Goal: Check status: Check status

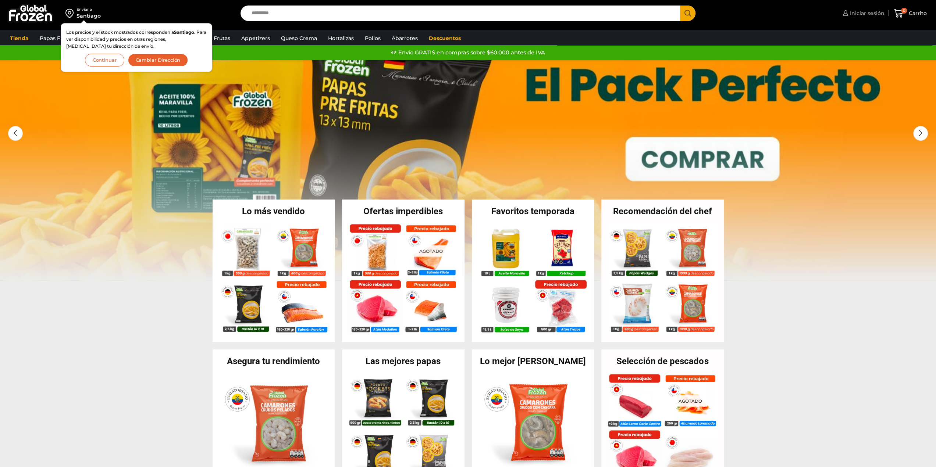
click at [849, 14] on span "Iniciar sesión" at bounding box center [866, 13] width 36 height 7
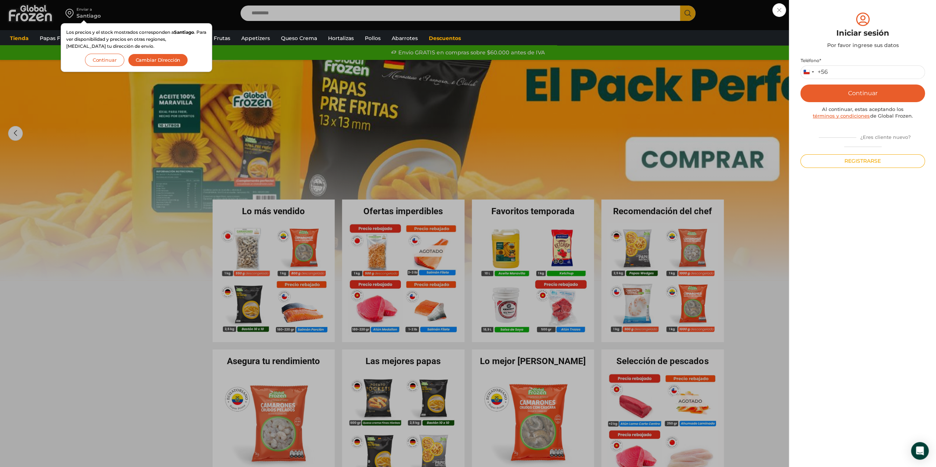
click at [824, 71] on div "+56" at bounding box center [822, 72] width 10 height 8
click at [835, 70] on input "Teléfono *" at bounding box center [862, 72] width 125 height 14
type input "*********"
click at [865, 91] on button "Continuar" at bounding box center [862, 94] width 125 height 18
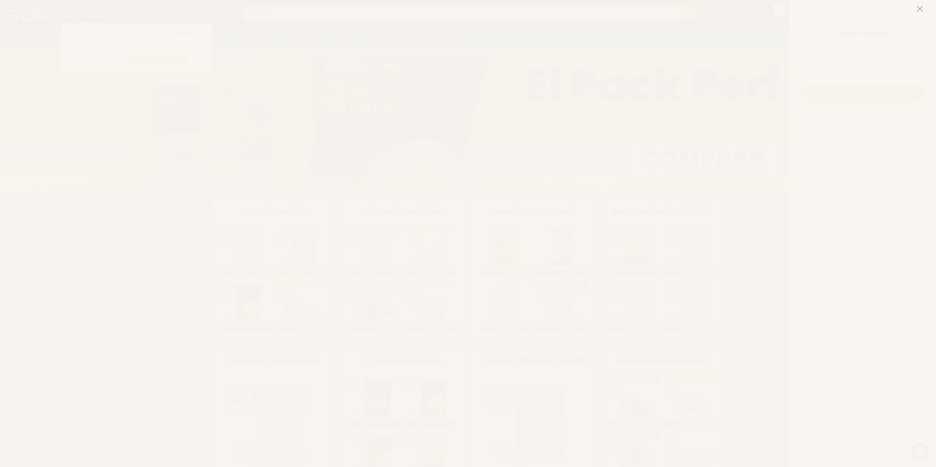
click at [918, 8] on icon at bounding box center [919, 9] width 7 height 7
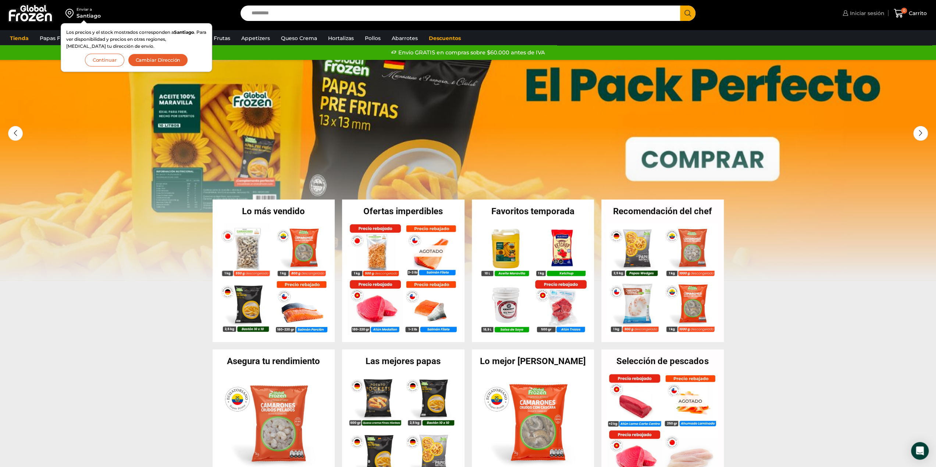
click at [869, 14] on span "Iniciar sesión" at bounding box center [866, 13] width 36 height 7
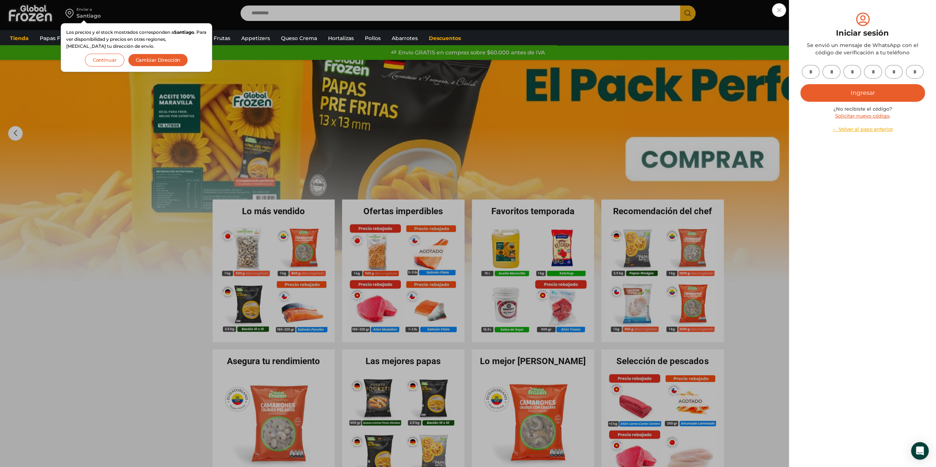
click at [811, 72] on input "text" at bounding box center [811, 72] width 18 height 14
type input "*"
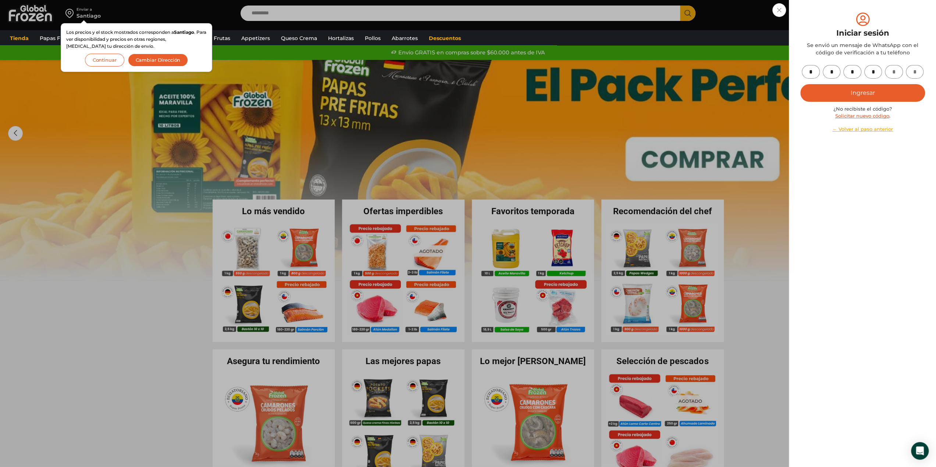
type input "*"
click at [864, 83] on div "* * * * * * Ingresar ¿No recibiste el código? Solicitar nuevo código . ← Volver…" at bounding box center [862, 99] width 125 height 68
click at [862, 96] on button "Ingresar" at bounding box center [862, 93] width 125 height 18
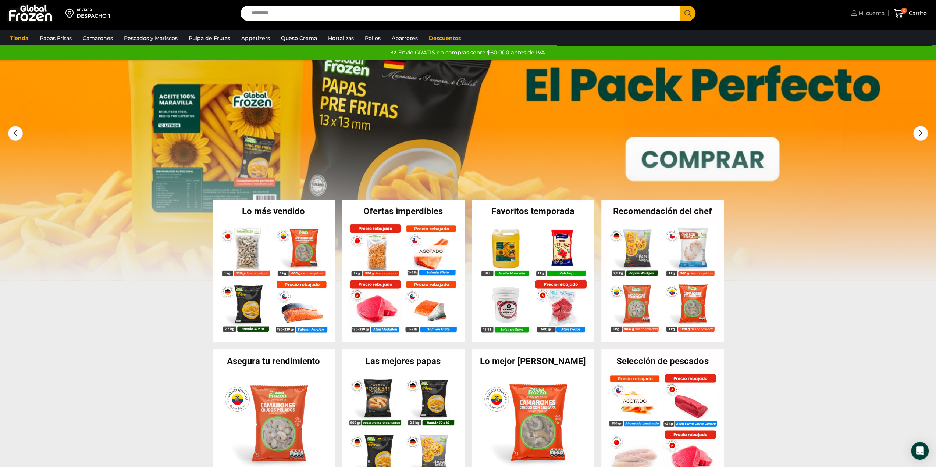
click at [861, 11] on span "Mi cuenta" at bounding box center [870, 13] width 28 height 7
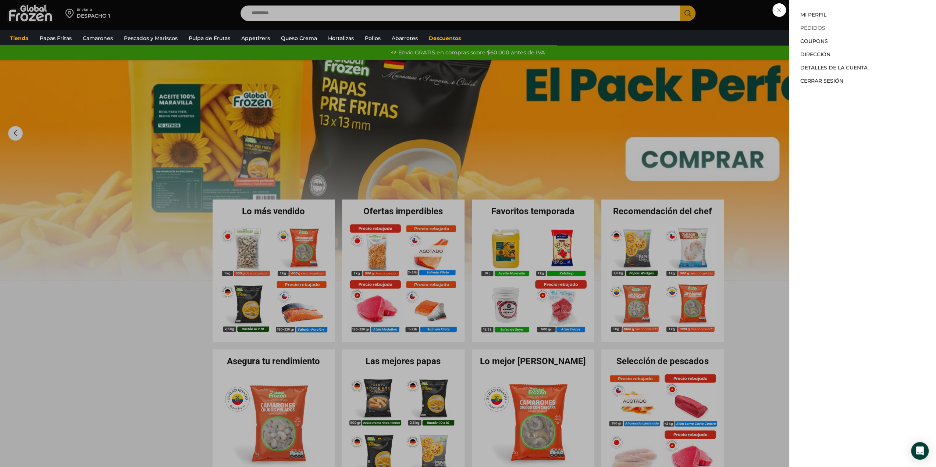
click at [813, 29] on link "Pedidos" at bounding box center [812, 28] width 25 height 7
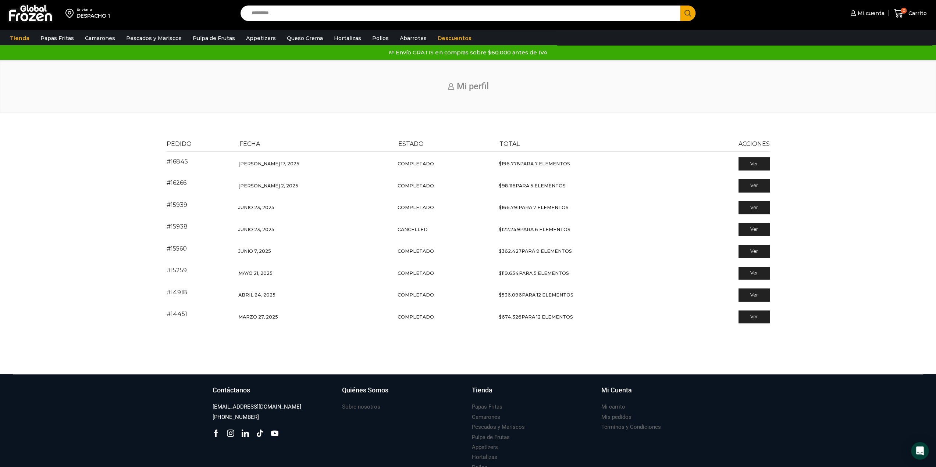
click at [756, 157] on td "Ver" at bounding box center [727, 163] width 83 height 24
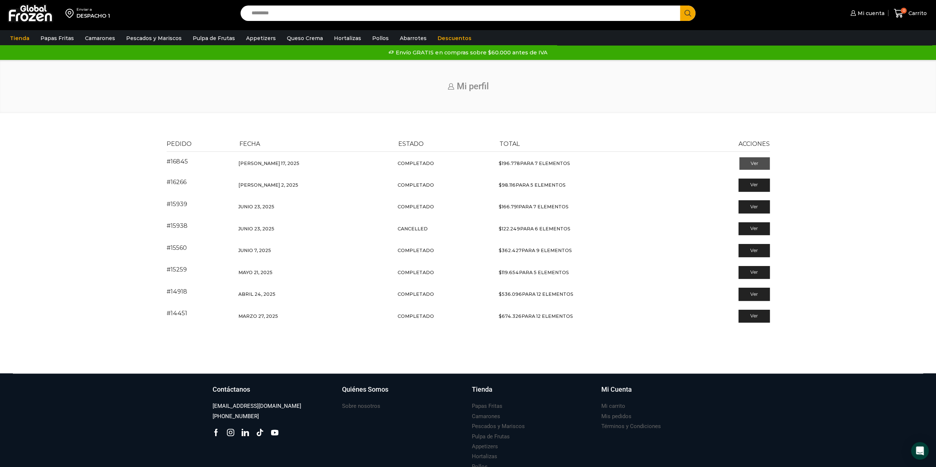
click at [754, 164] on link "Ver" at bounding box center [754, 163] width 31 height 13
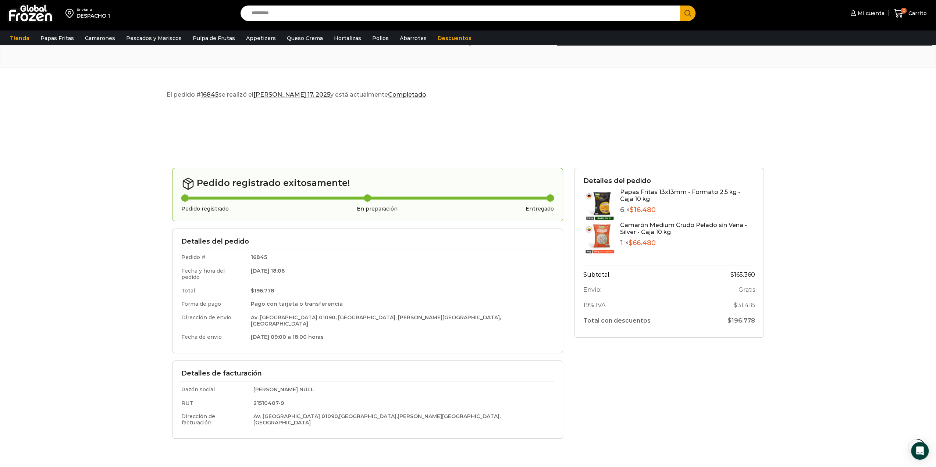
scroll to position [110, 0]
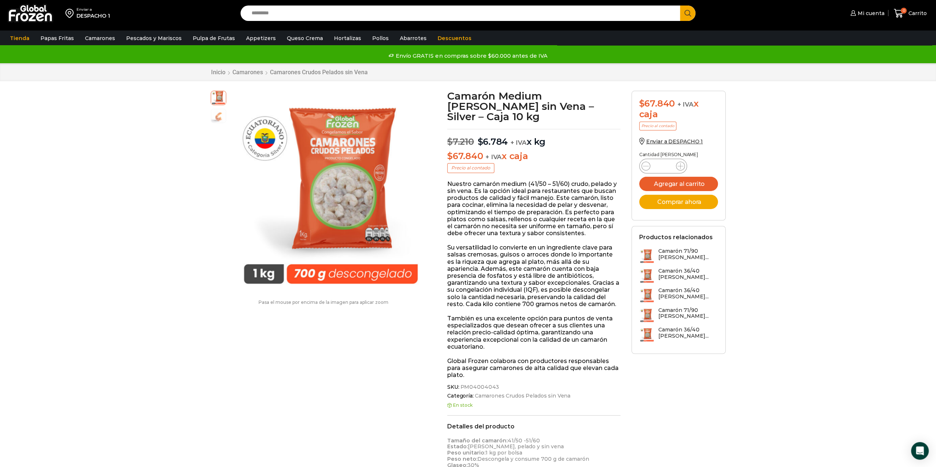
scroll to position [0, 0]
click at [680, 164] on icon at bounding box center [680, 166] width 6 height 6
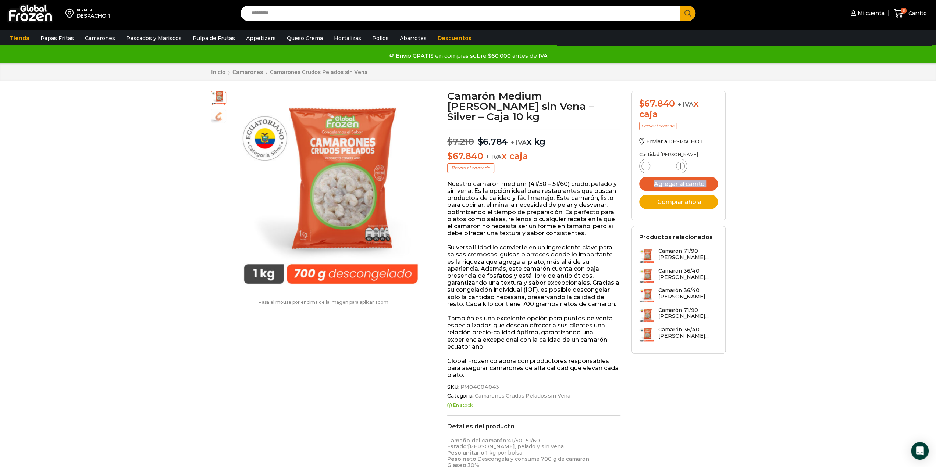
type input "*"
click at [685, 183] on button "Agregar al carrito" at bounding box center [678, 184] width 79 height 14
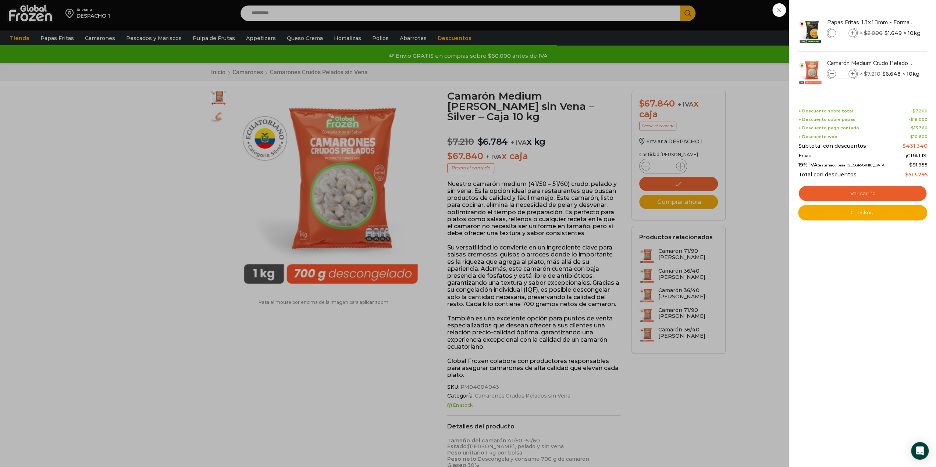
click at [796, 145] on div "11 Shopping Cart Papas Fritas 13x13mm - Formato 2,5 kg - Caja 10 kg Papas Frita…" at bounding box center [862, 233] width 147 height 467
click at [861, 211] on link "Checkout" at bounding box center [862, 212] width 129 height 15
click at [859, 195] on link "Ver carrito" at bounding box center [862, 193] width 129 height 17
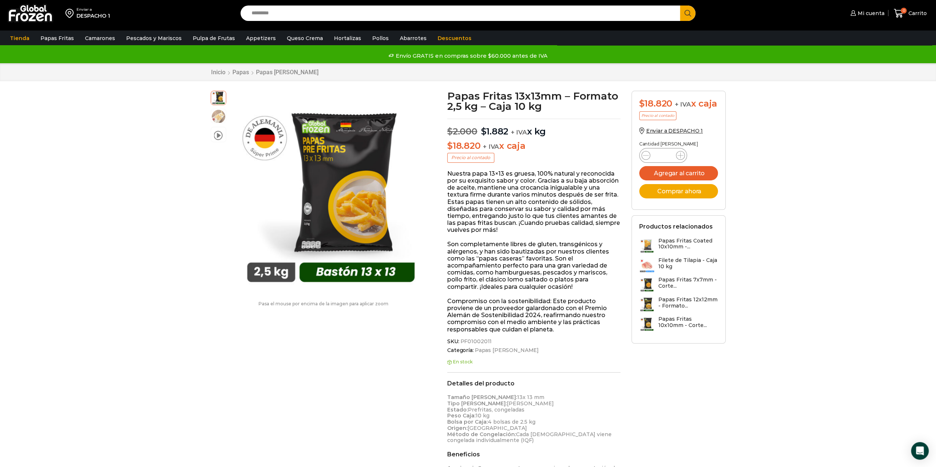
drag, startPoint x: 667, startPoint y: 166, endPoint x: 602, endPoint y: 167, distance: 64.7
click at [682, 158] on icon at bounding box center [680, 156] width 6 height 6
click at [680, 158] on icon at bounding box center [680, 156] width 6 height 6
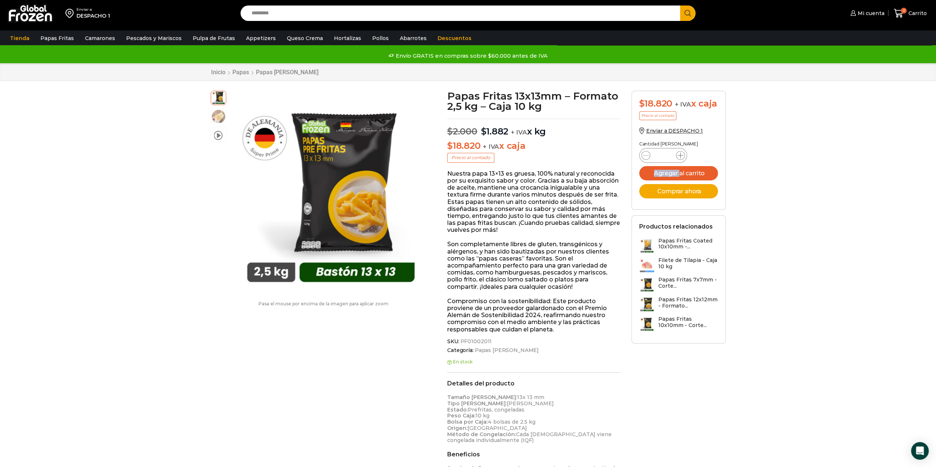
click at [680, 158] on icon at bounding box center [680, 156] width 6 height 6
click at [681, 158] on icon at bounding box center [680, 156] width 6 height 6
type input "*"
click at [691, 181] on button "Agregar al carrito" at bounding box center [678, 173] width 79 height 14
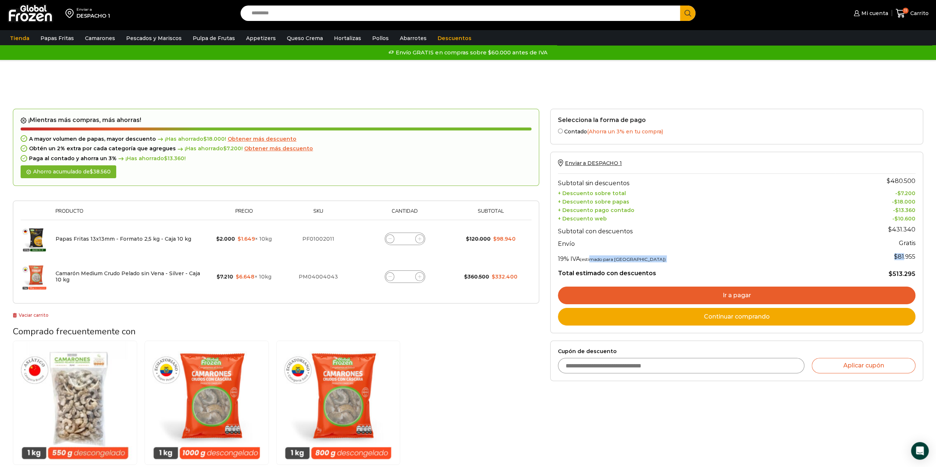
drag, startPoint x: 593, startPoint y: 254, endPoint x: 903, endPoint y: 262, distance: 310.1
click at [903, 262] on tr "19% IVA (estimado para Chile) $ 81.955" at bounding box center [736, 257] width 357 height 15
drag, startPoint x: 899, startPoint y: 259, endPoint x: 877, endPoint y: 260, distance: 22.1
click at [899, 259] on td "$ 81.955" at bounding box center [875, 257] width 80 height 15
click at [264, 140] on span "Obtener más descuento" at bounding box center [262, 139] width 69 height 7
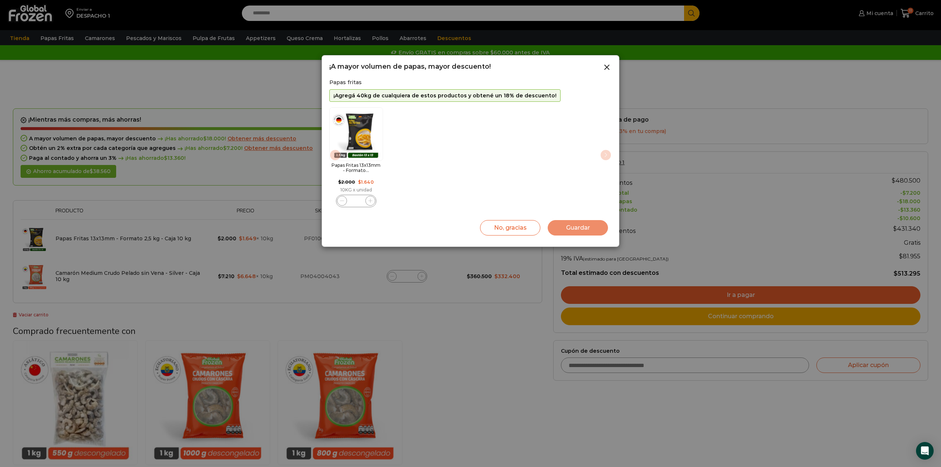
click at [274, 171] on div at bounding box center [470, 233] width 941 height 467
click at [607, 70] on icon at bounding box center [607, 67] width 9 height 9
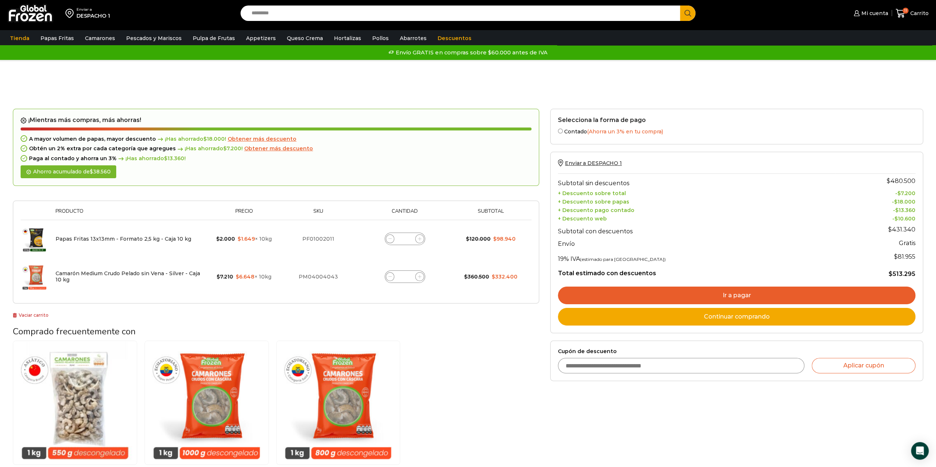
click at [261, 152] on span "Obtener más descuento" at bounding box center [278, 148] width 69 height 7
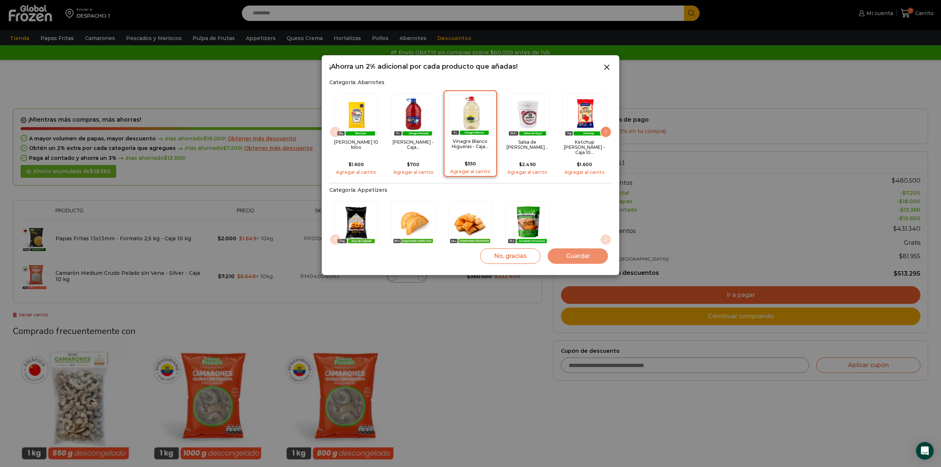
click at [466, 158] on p "$ 550" at bounding box center [470, 162] width 48 height 9
click at [576, 257] on button "Guardar" at bounding box center [578, 256] width 60 height 15
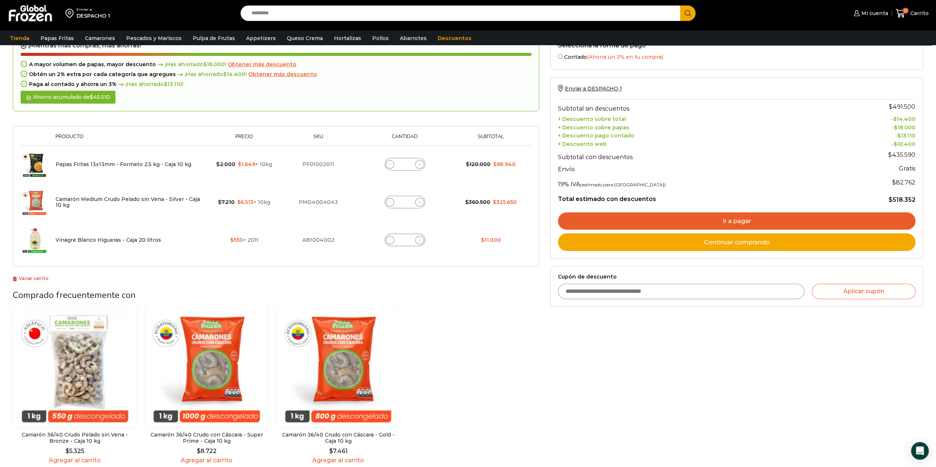
scroll to position [74, 0]
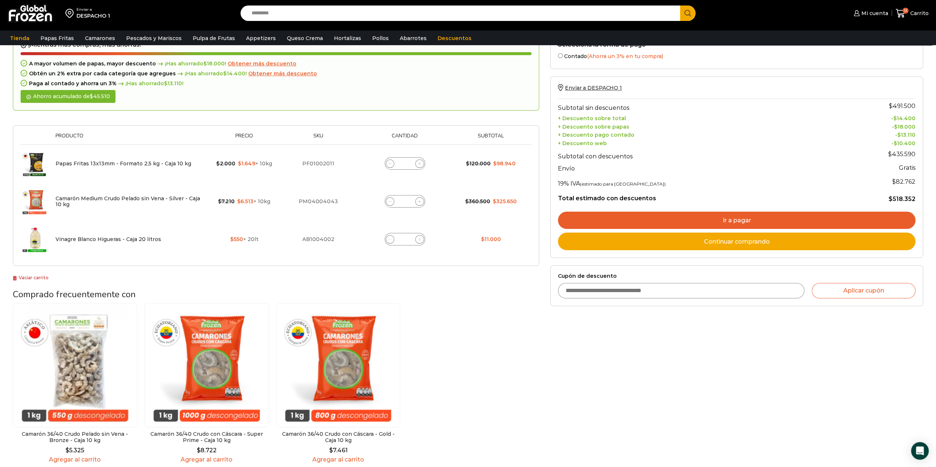
click at [718, 220] on link "Ir a pagar" at bounding box center [736, 221] width 357 height 18
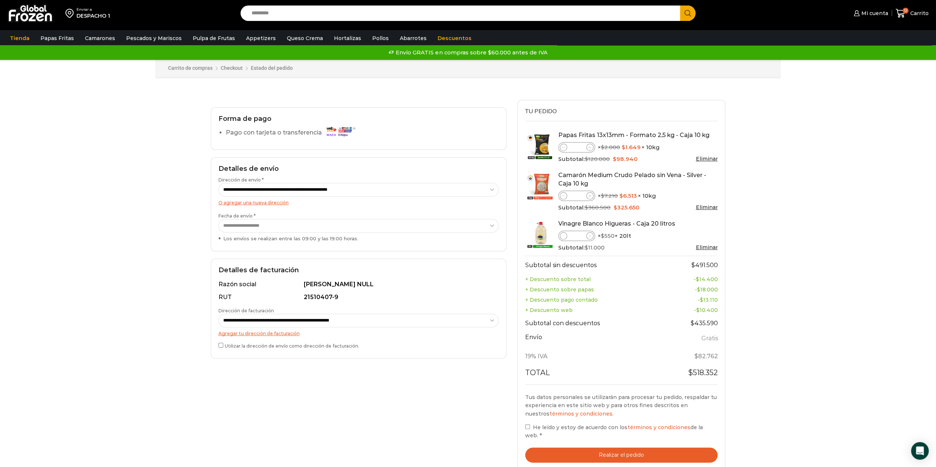
click at [286, 346] on label "Utilizar la dirección de envío como dirección de facturación." at bounding box center [358, 346] width 280 height 8
click at [310, 347] on label "Utilizar la dirección de envío como dirección de facturación." at bounding box center [358, 346] width 280 height 8
click at [311, 348] on label "Utilizar la dirección de envío como dirección de facturación." at bounding box center [358, 346] width 280 height 8
click at [542, 429] on span "He leído y estoy de acuerdo con los términos y condiciones de la web." at bounding box center [614, 431] width 178 height 15
click at [544, 448] on button "Realizar el pedido" at bounding box center [621, 455] width 193 height 15
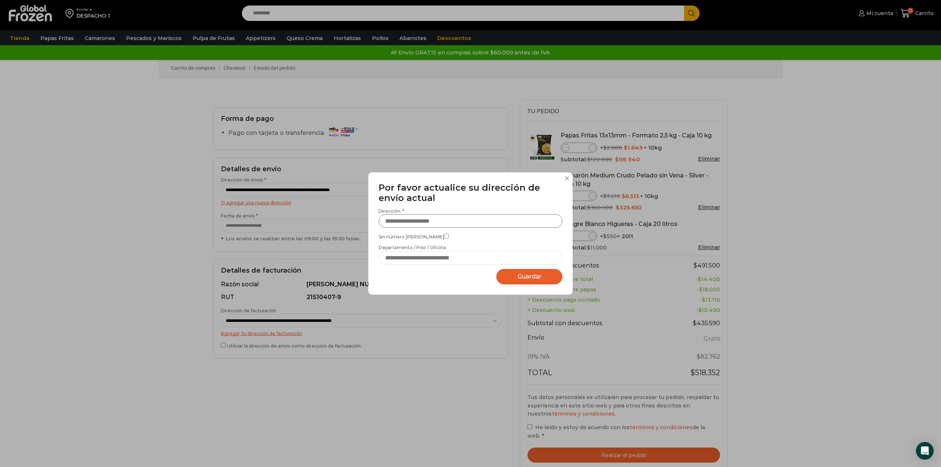
click at [468, 227] on input "Dirección: *" at bounding box center [471, 221] width 184 height 14
type input "**********"
click at [566, 177] on button at bounding box center [567, 178] width 4 height 4
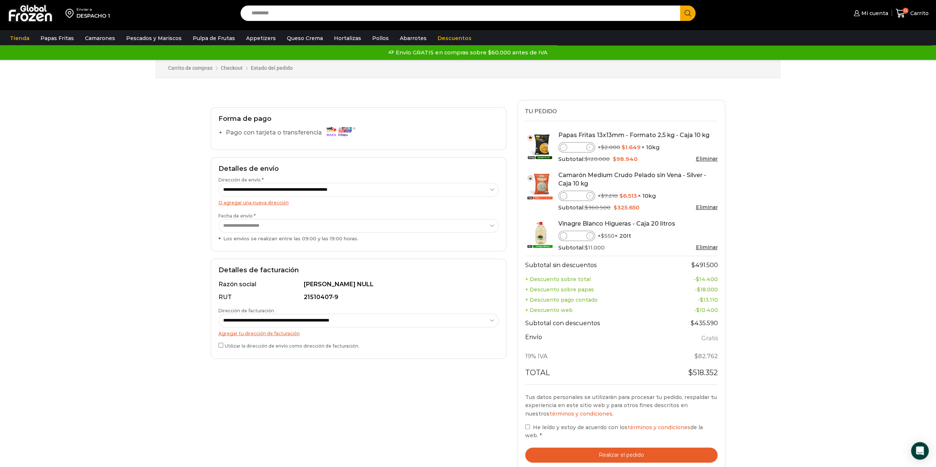
click at [239, 347] on label "Utilizar la dirección de envío como dirección de facturación." at bounding box center [358, 346] width 280 height 8
drag, startPoint x: 391, startPoint y: 393, endPoint x: 513, endPoint y: 431, distance: 127.4
click at [393, 394] on div "**********" at bounding box center [358, 333] width 307 height 467
click at [586, 448] on button "Realizar el pedido" at bounding box center [621, 455] width 193 height 15
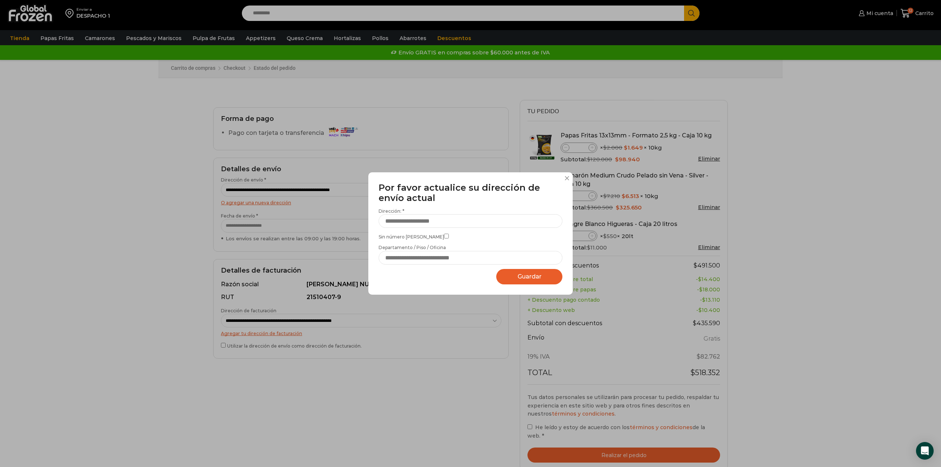
click at [530, 277] on span "Guardar" at bounding box center [530, 276] width 24 height 7
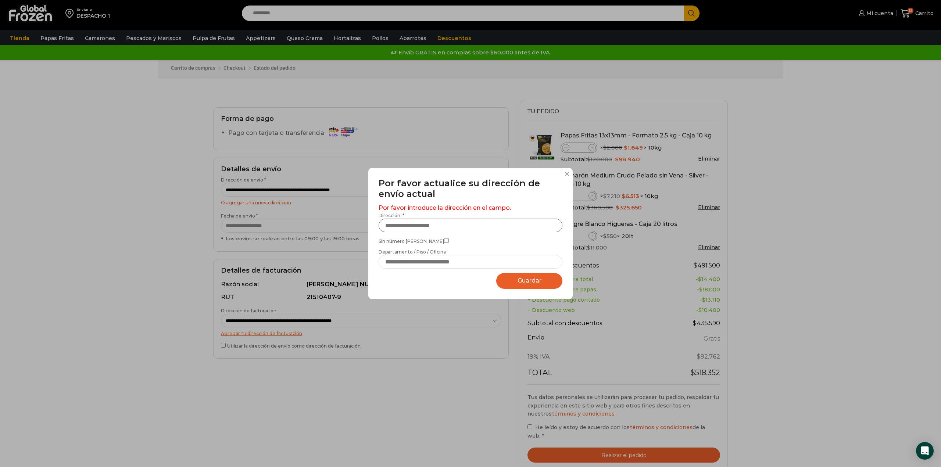
click at [467, 229] on input "Dirección: *" at bounding box center [471, 226] width 184 height 14
click at [446, 264] on input "Departamento / Piso / Oficina" at bounding box center [471, 262] width 184 height 14
click at [480, 224] on input "**********" at bounding box center [471, 226] width 184 height 14
click at [447, 266] on input "Departamento / Piso / Oficina" at bounding box center [471, 262] width 184 height 14
click at [540, 289] on button "Guardar Guardando..." at bounding box center [529, 281] width 66 height 16
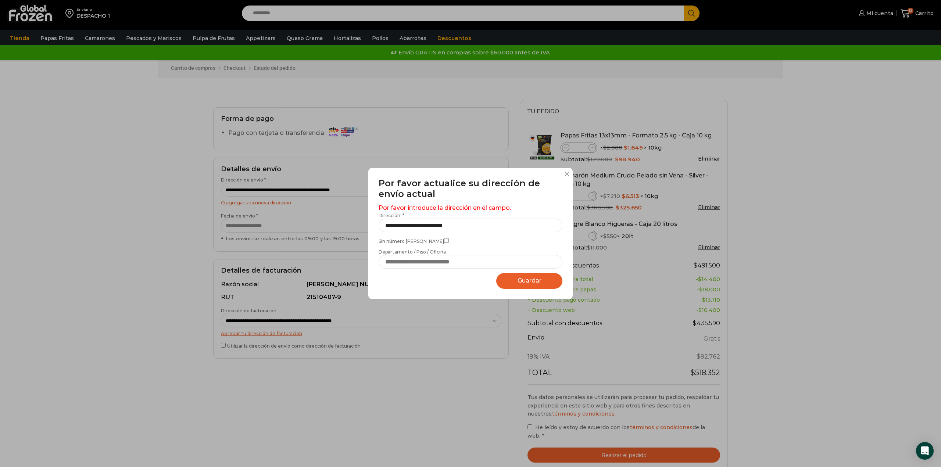
click at [536, 286] on button "Guardar Guardando..." at bounding box center [529, 281] width 66 height 16
click at [534, 278] on span "Guardar" at bounding box center [530, 280] width 24 height 7
click at [518, 281] on span "Guardar" at bounding box center [530, 280] width 24 height 7
click at [487, 228] on input "**********" at bounding box center [471, 226] width 184 height 14
click at [462, 222] on input "**********" at bounding box center [471, 226] width 184 height 14
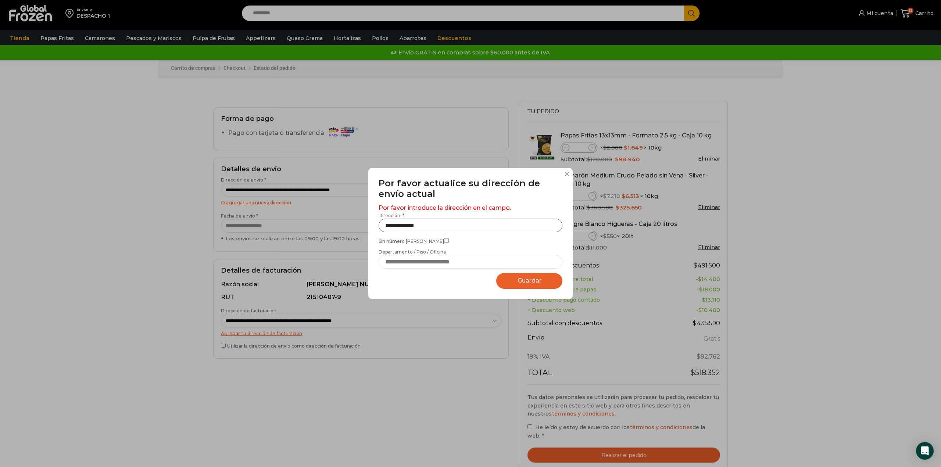
type input "**********"
click at [426, 265] on input "Departamento / Piso / Oficina" at bounding box center [471, 262] width 184 height 14
type input "****"
click at [522, 278] on span "Guardar" at bounding box center [530, 280] width 24 height 7
click at [522, 281] on span "Guardar" at bounding box center [530, 280] width 24 height 7
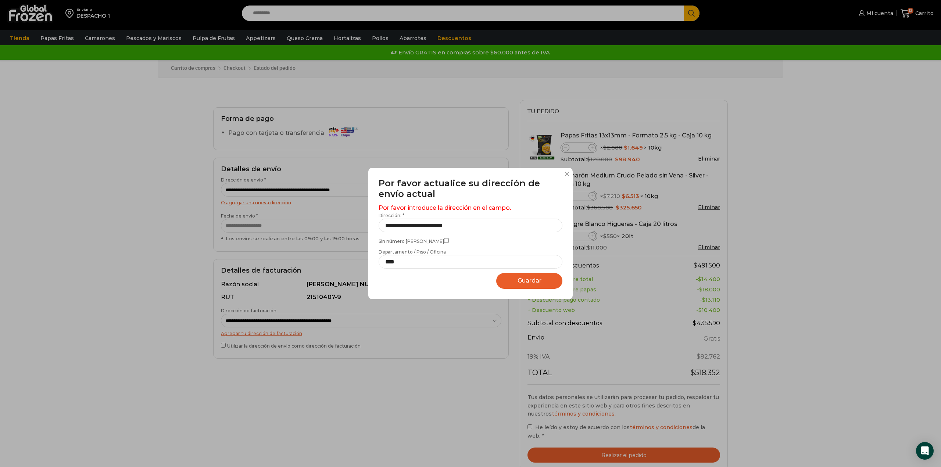
click at [522, 281] on span "Guardar" at bounding box center [530, 280] width 24 height 7
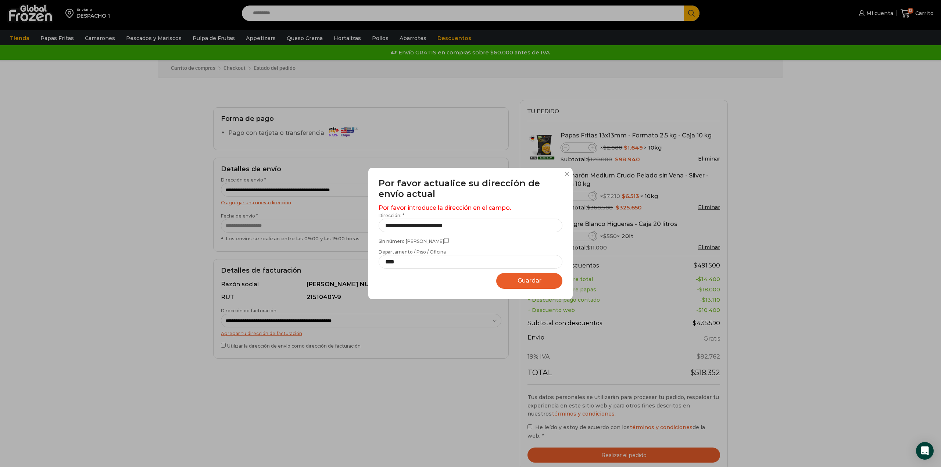
click at [522, 281] on span "Guardar" at bounding box center [530, 280] width 24 height 7
drag, startPoint x: 522, startPoint y: 281, endPoint x: 518, endPoint y: 277, distance: 5.5
click at [520, 278] on span "Guardar" at bounding box center [530, 280] width 24 height 7
click at [563, 180] on div "**********" at bounding box center [470, 233] width 204 height 131
click at [565, 176] on div "**********" at bounding box center [470, 233] width 204 height 131
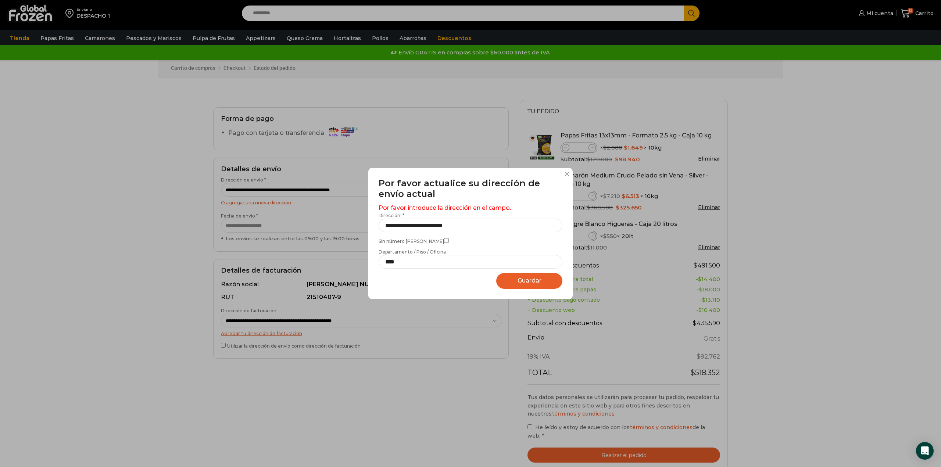
click at [566, 175] on button at bounding box center [567, 174] width 4 height 4
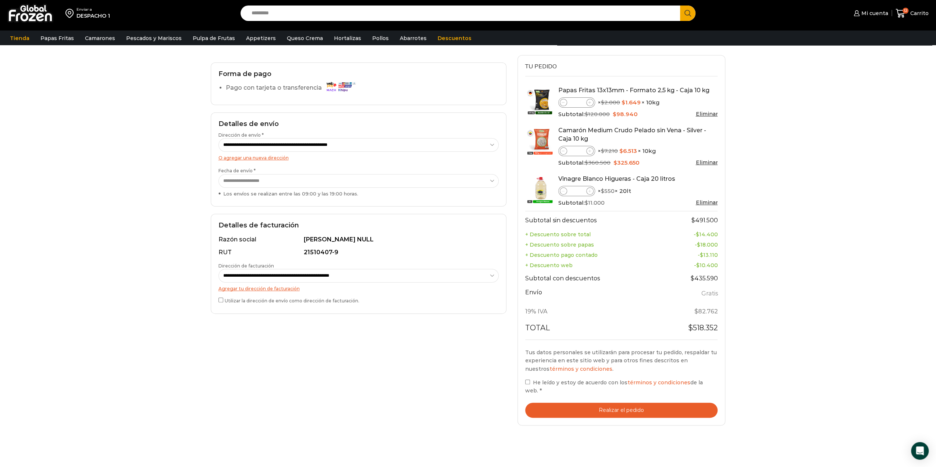
scroll to position [110, 0]
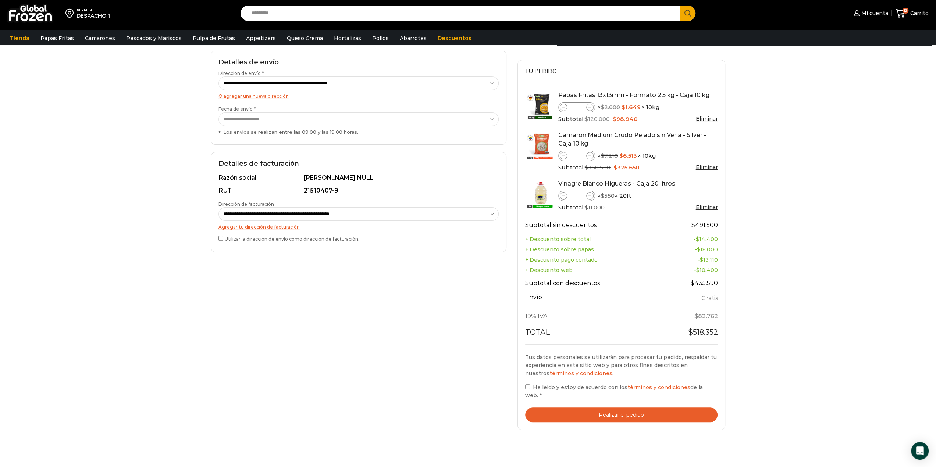
click at [275, 116] on select "**********" at bounding box center [358, 120] width 281 height 14
click at [337, 82] on select "**********" at bounding box center [358, 83] width 281 height 14
click at [218, 76] on select "**********" at bounding box center [358, 83] width 281 height 14
click at [331, 312] on div "**********" at bounding box center [358, 226] width 307 height 467
click at [492, 214] on select "**********" at bounding box center [358, 214] width 281 height 14
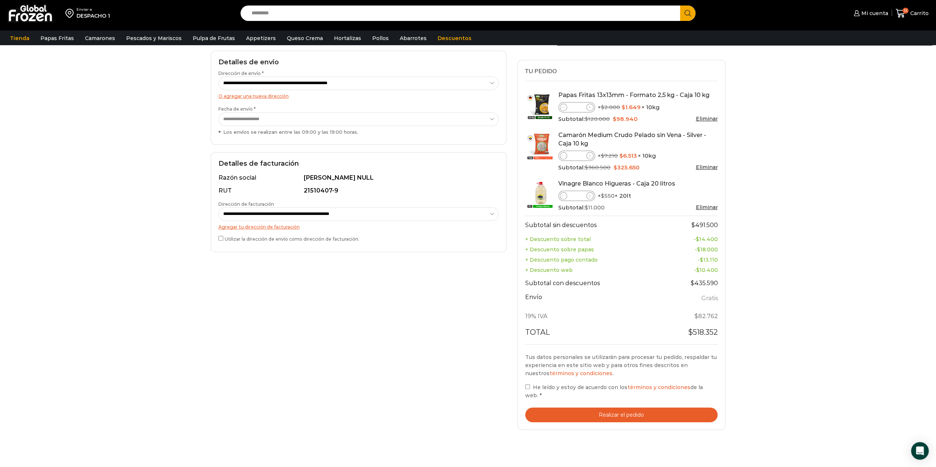
click at [218, 207] on select "**********" at bounding box center [358, 214] width 281 height 14
click at [388, 321] on div "**********" at bounding box center [358, 226] width 307 height 467
click at [581, 408] on button "Realizar el pedido" at bounding box center [621, 415] width 193 height 15
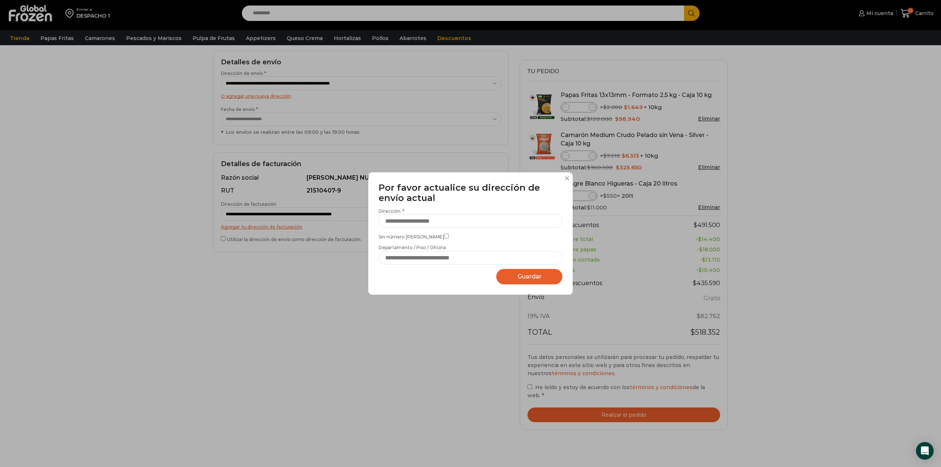
click at [566, 179] on button at bounding box center [567, 178] width 4 height 4
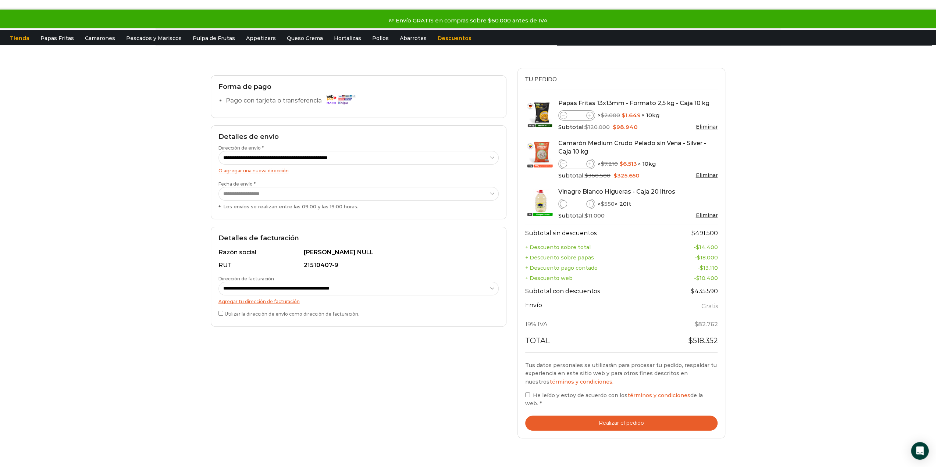
scroll to position [0, 0]
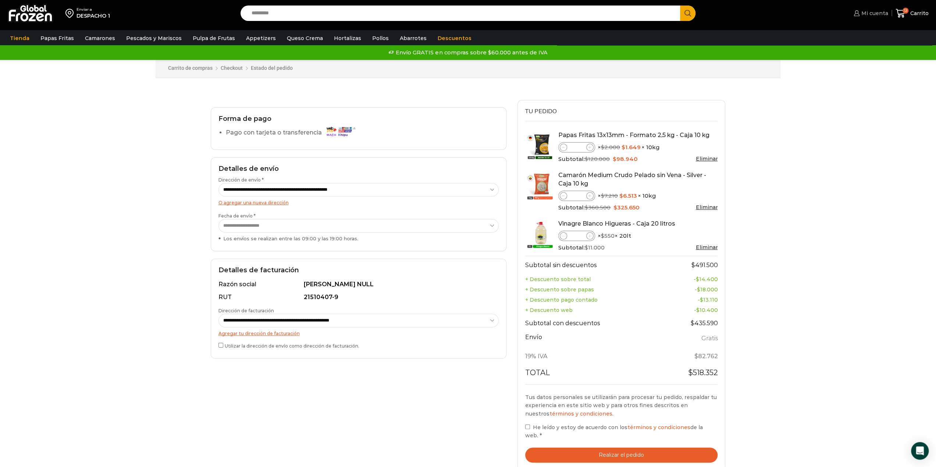
click at [878, 17] on link "Mi cuenta" at bounding box center [870, 13] width 36 height 15
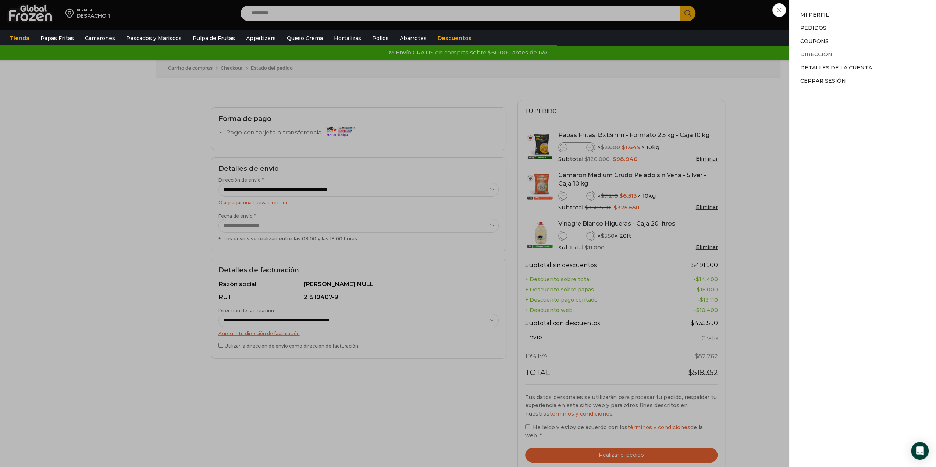
click at [816, 53] on link "Dirección" at bounding box center [816, 54] width 32 height 7
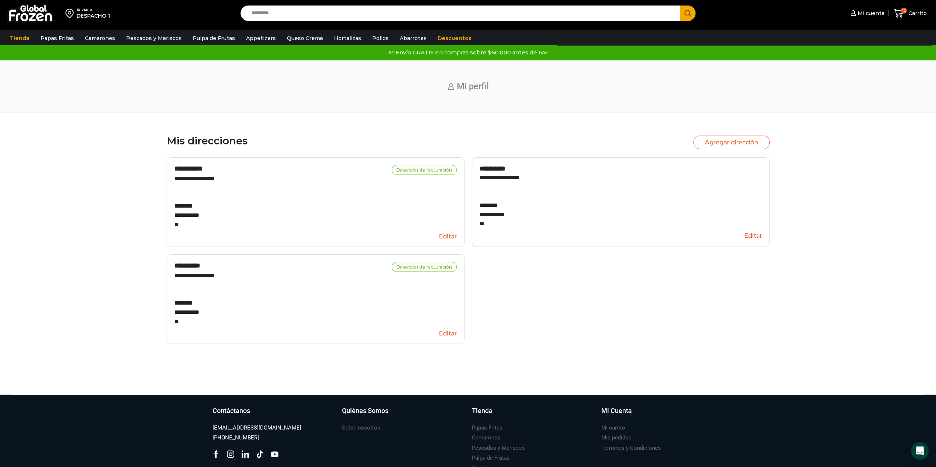
click at [445, 238] on button "Editar" at bounding box center [315, 237] width 282 height 14
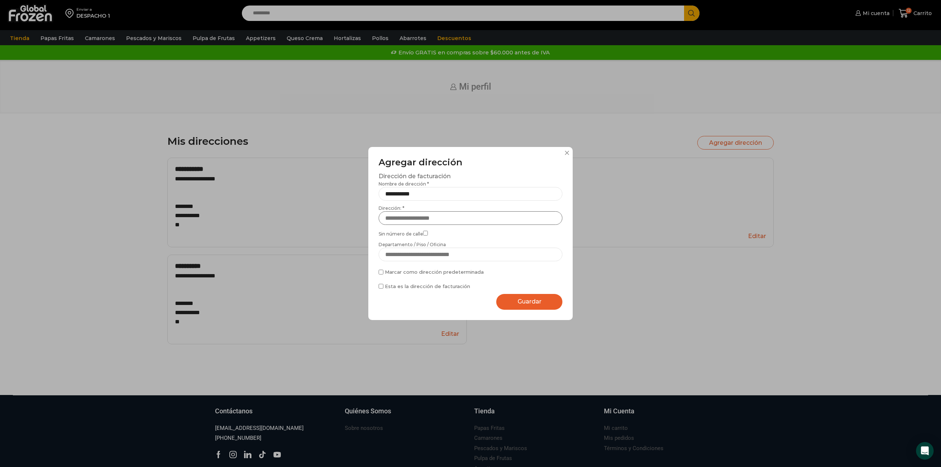
click at [453, 217] on input "Dirección: *" at bounding box center [471, 218] width 184 height 14
click at [457, 220] on input "**********" at bounding box center [471, 218] width 184 height 14
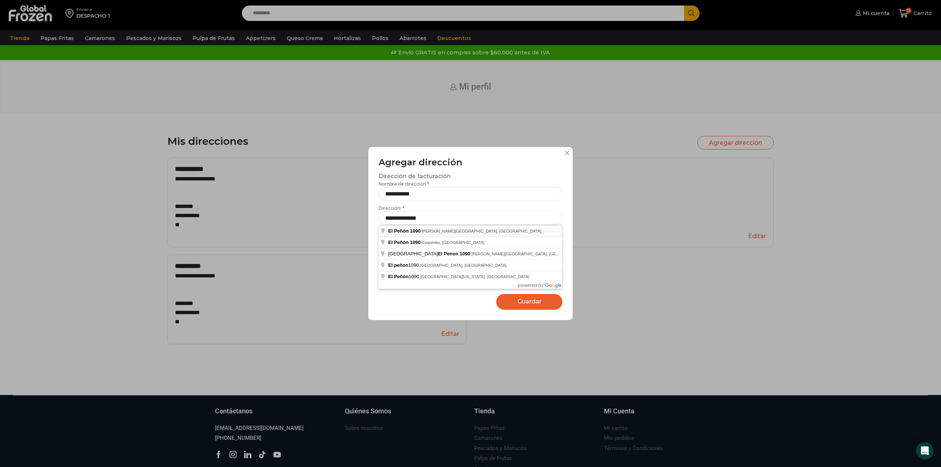
type input "**********"
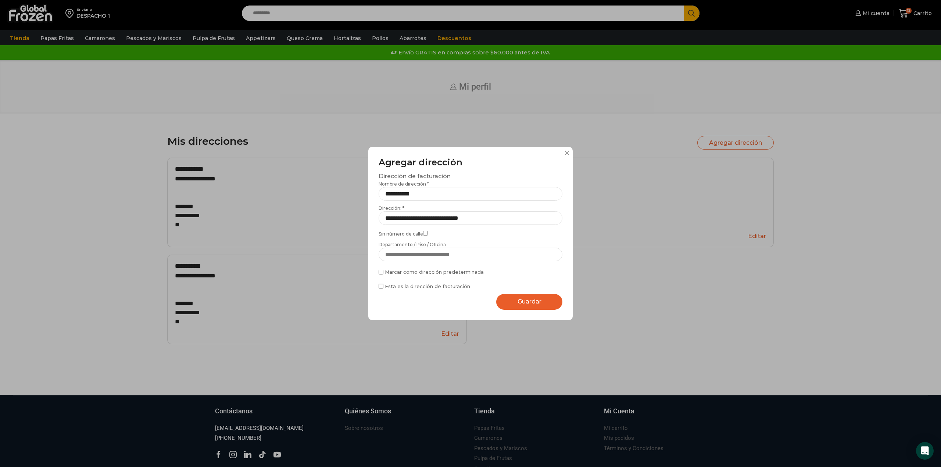
click at [526, 299] on span "Guardar" at bounding box center [530, 301] width 24 height 7
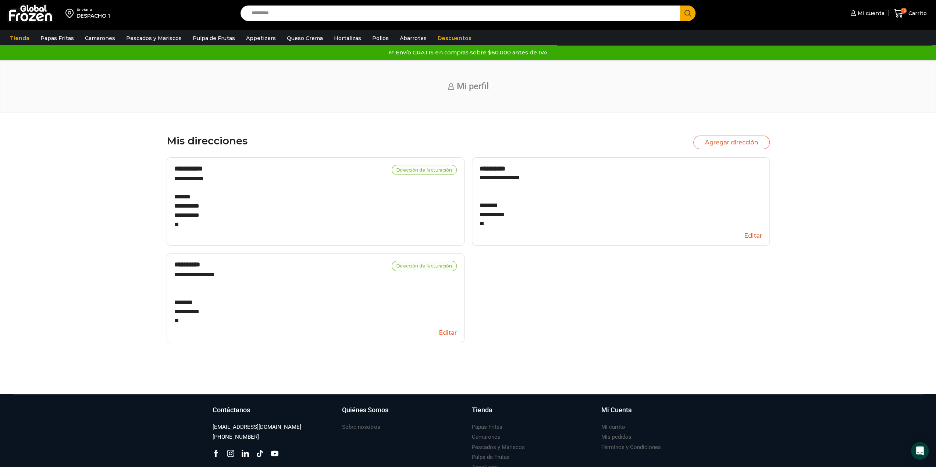
click at [454, 334] on button "Editar" at bounding box center [315, 334] width 282 height 14
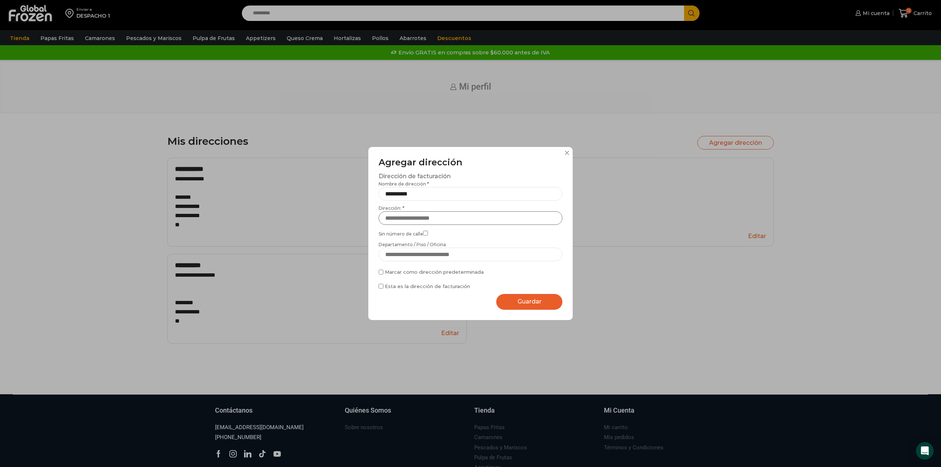
click at [451, 214] on input "Dirección: *" at bounding box center [471, 218] width 184 height 14
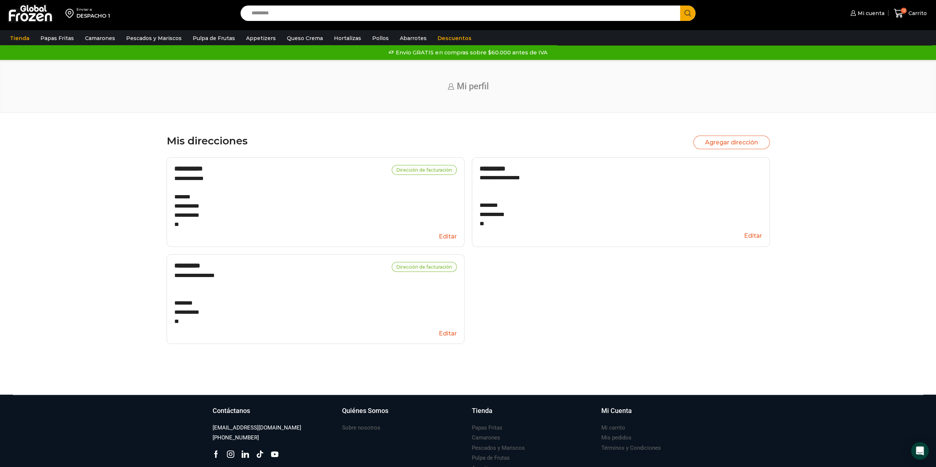
click at [454, 336] on button "Editar" at bounding box center [315, 334] width 282 height 14
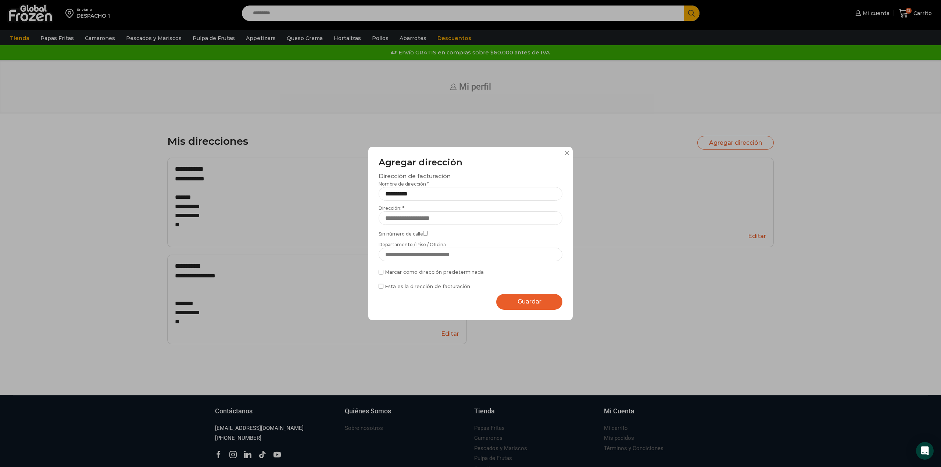
click at [445, 233] on label "Sin número de calle" at bounding box center [471, 233] width 184 height 8
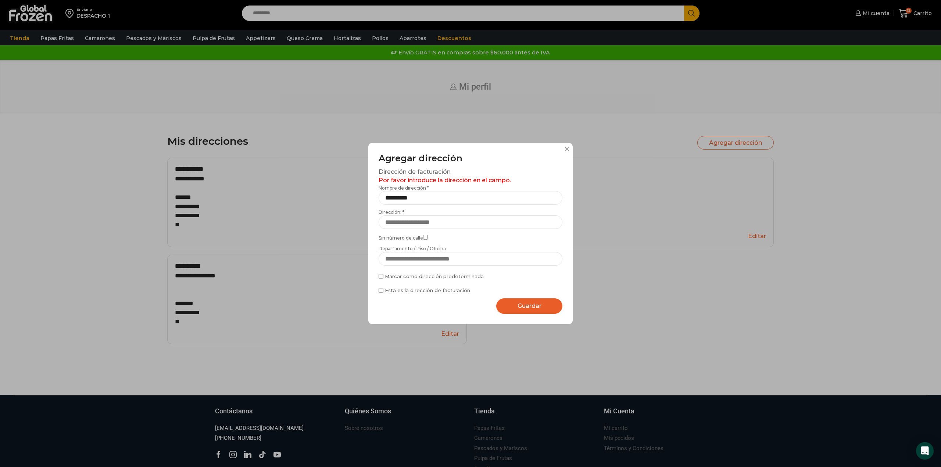
click at [447, 212] on label "Dirección: *" at bounding box center [471, 219] width 184 height 20
click at [447, 215] on input "Dirección: *" at bounding box center [471, 222] width 184 height 14
click at [446, 220] on input "Dirección: *" at bounding box center [471, 222] width 184 height 14
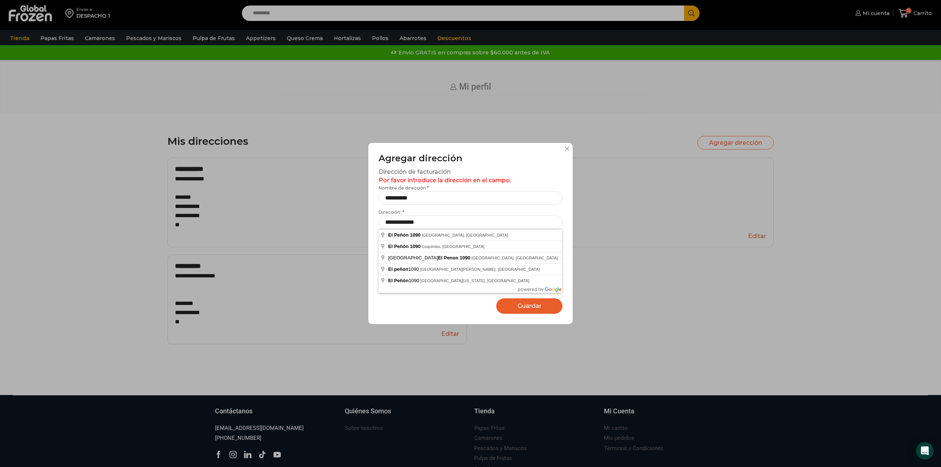
type input "**********"
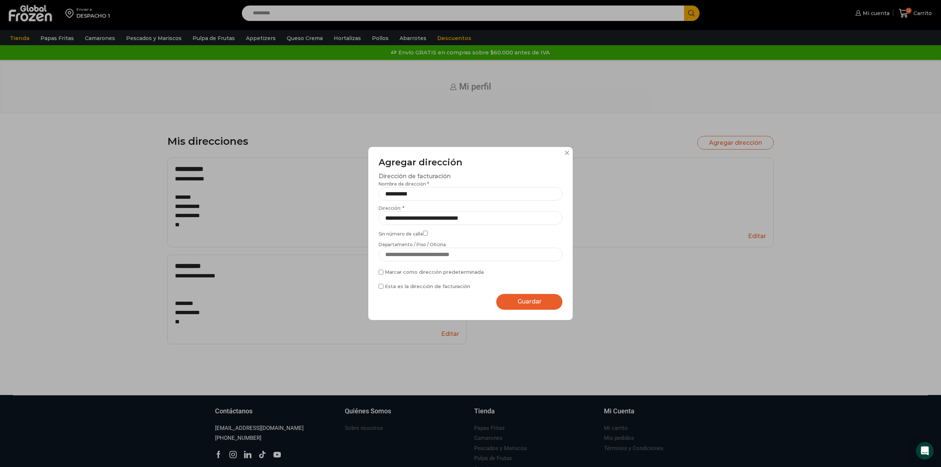
click at [524, 292] on div "**********" at bounding box center [470, 233] width 204 height 173
click at [527, 298] on span "Guardar" at bounding box center [530, 301] width 24 height 7
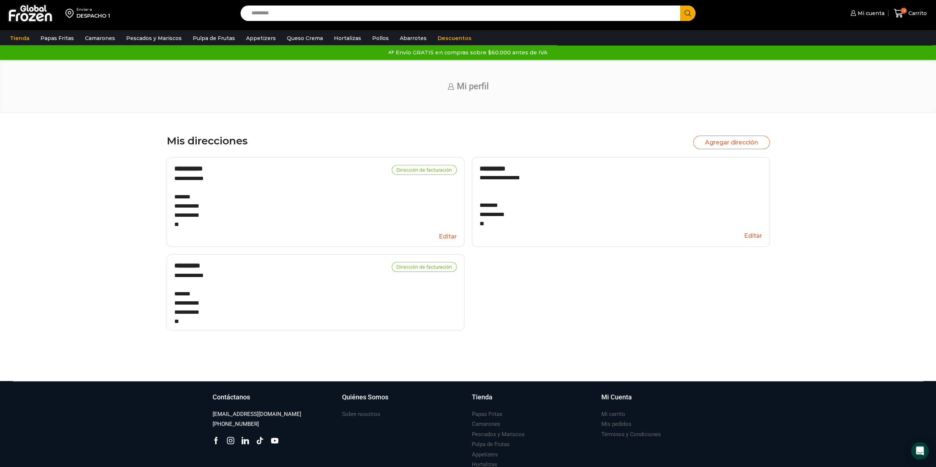
click at [449, 232] on button "Editar" at bounding box center [315, 237] width 282 height 14
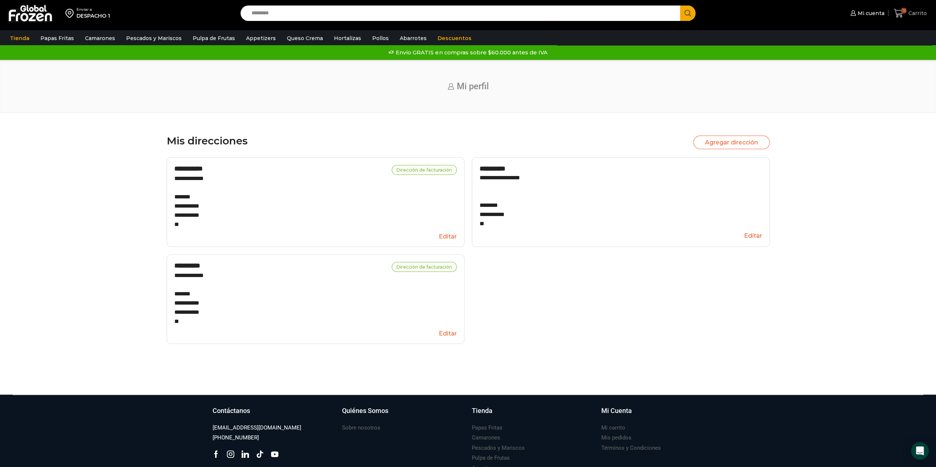
click at [900, 13] on icon at bounding box center [899, 13] width 10 height 10
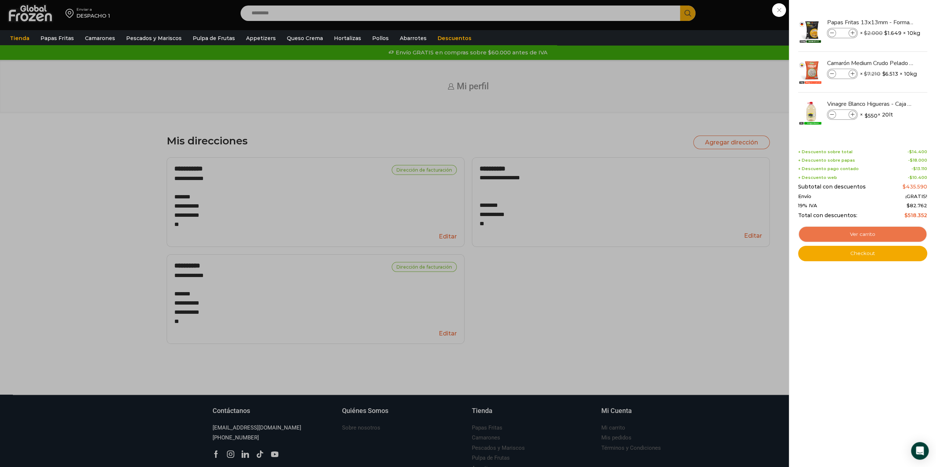
click at [871, 236] on link "Ver carrito" at bounding box center [862, 234] width 129 height 17
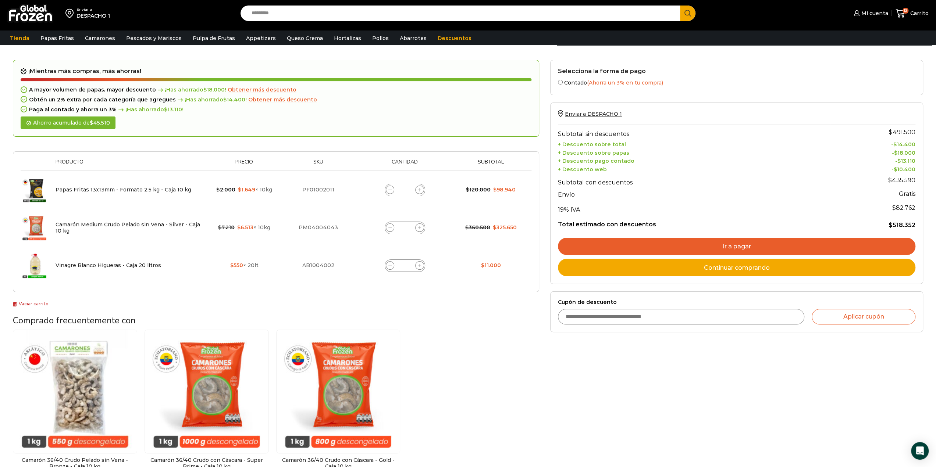
scroll to position [37, 0]
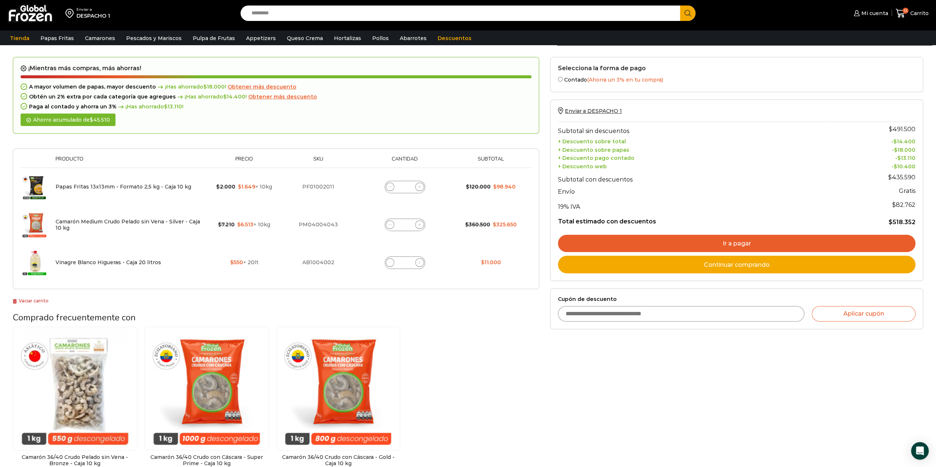
click at [737, 245] on link "Ir a pagar" at bounding box center [736, 244] width 357 height 18
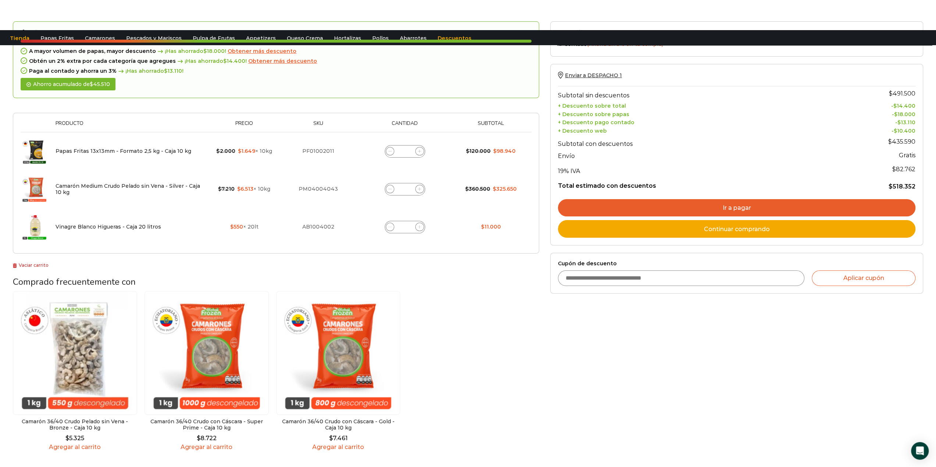
scroll to position [0, 0]
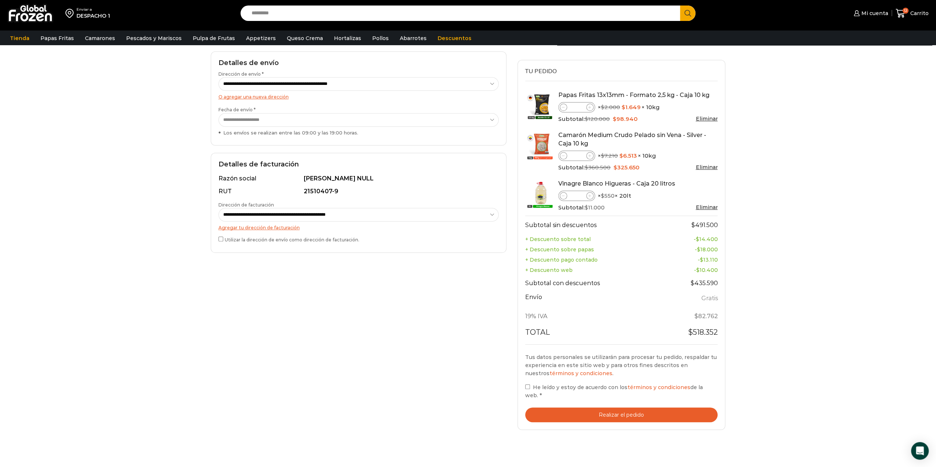
scroll to position [110, 0]
click at [638, 408] on button "Realizar el pedido" at bounding box center [621, 415] width 193 height 15
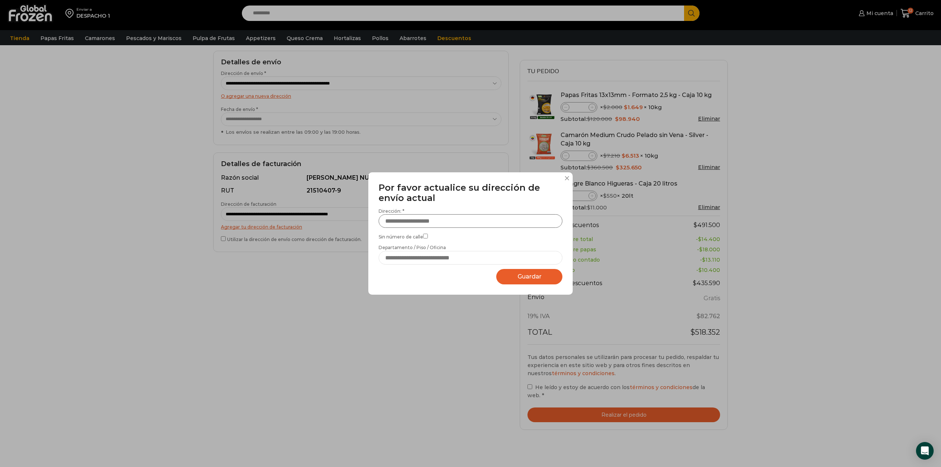
click at [427, 217] on input "Dirección: *" at bounding box center [471, 221] width 184 height 14
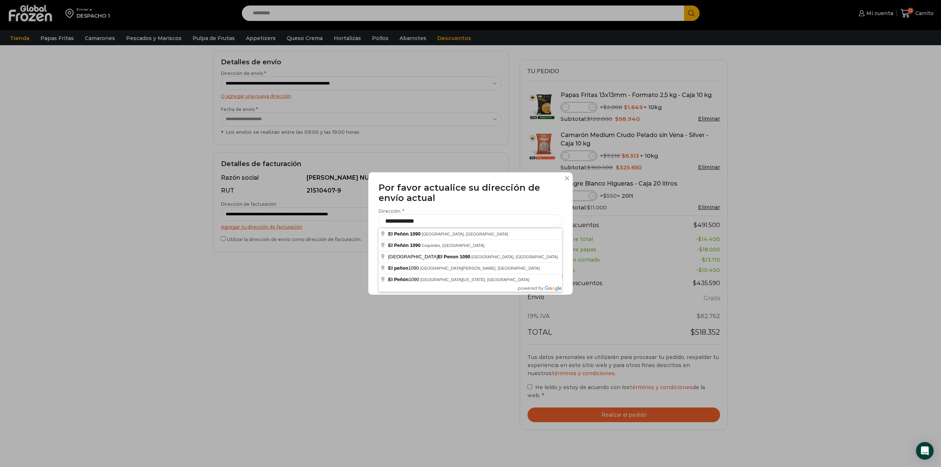
type input "**********"
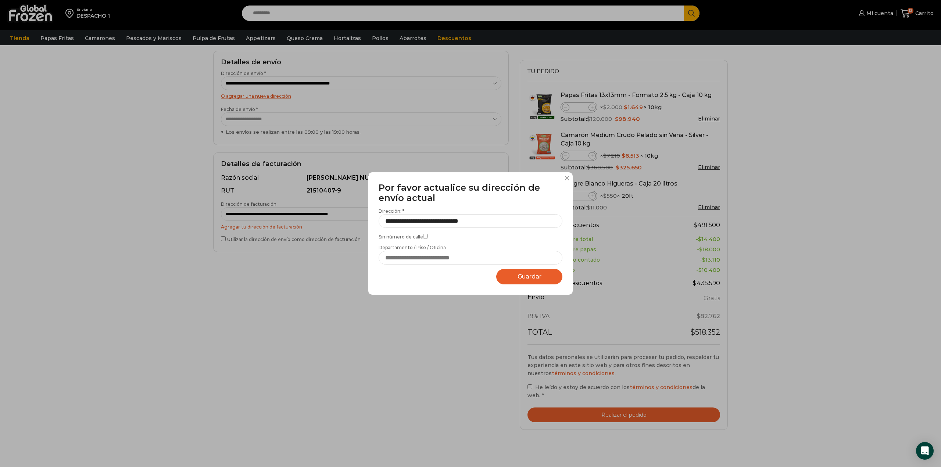
click at [521, 273] on button "Guardar Guardando..." at bounding box center [529, 277] width 66 height 16
select select "*******"
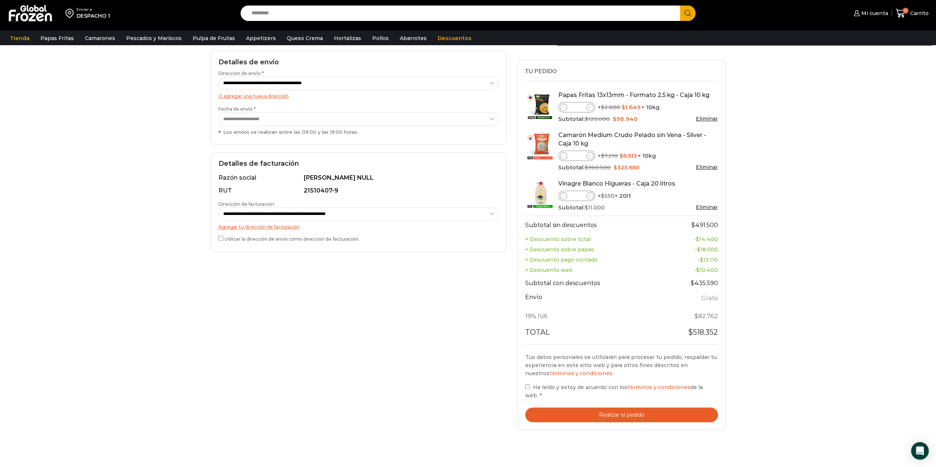
click at [550, 408] on button "Realizar el pedido" at bounding box center [621, 415] width 193 height 15
